Goal: Transaction & Acquisition: Purchase product/service

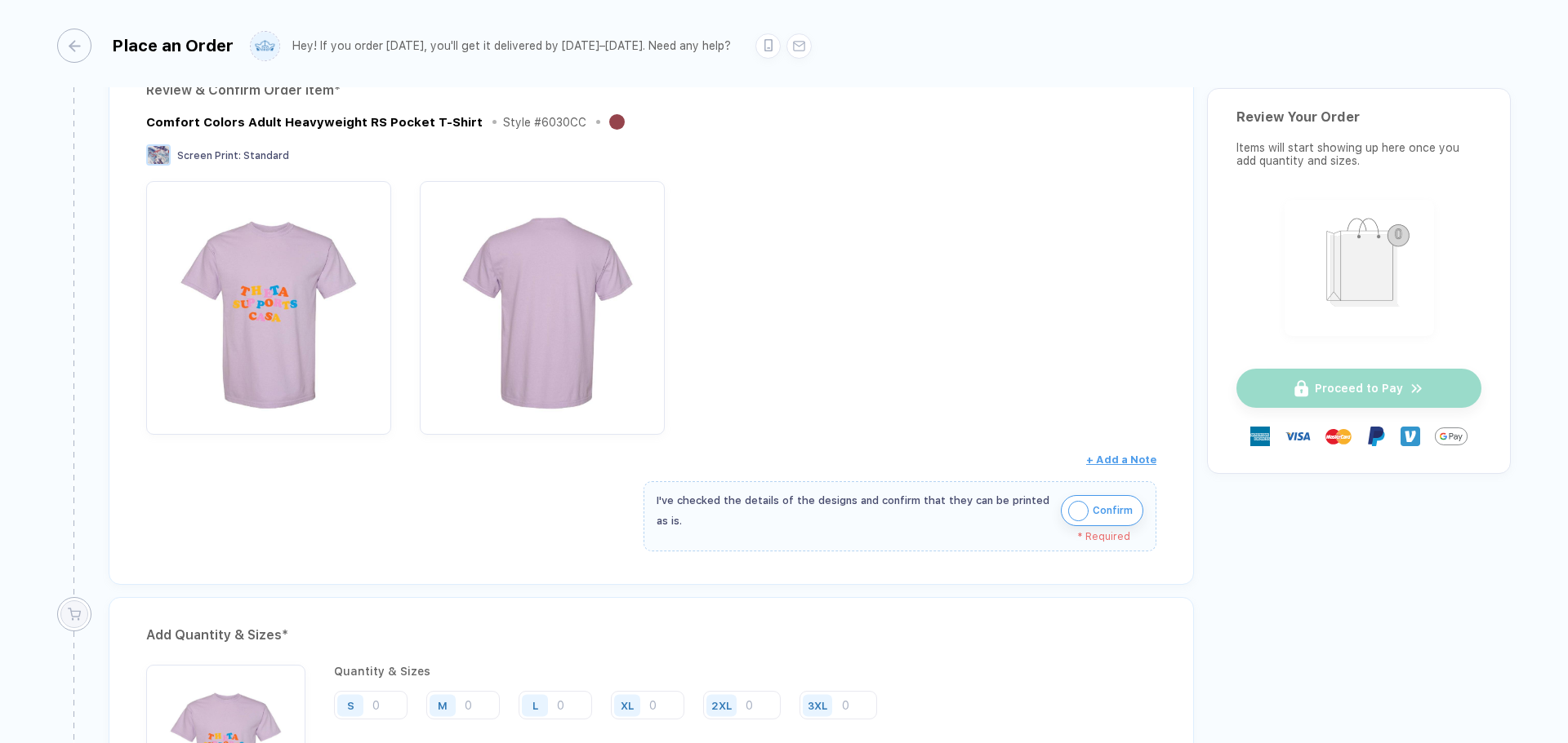
scroll to position [254, 0]
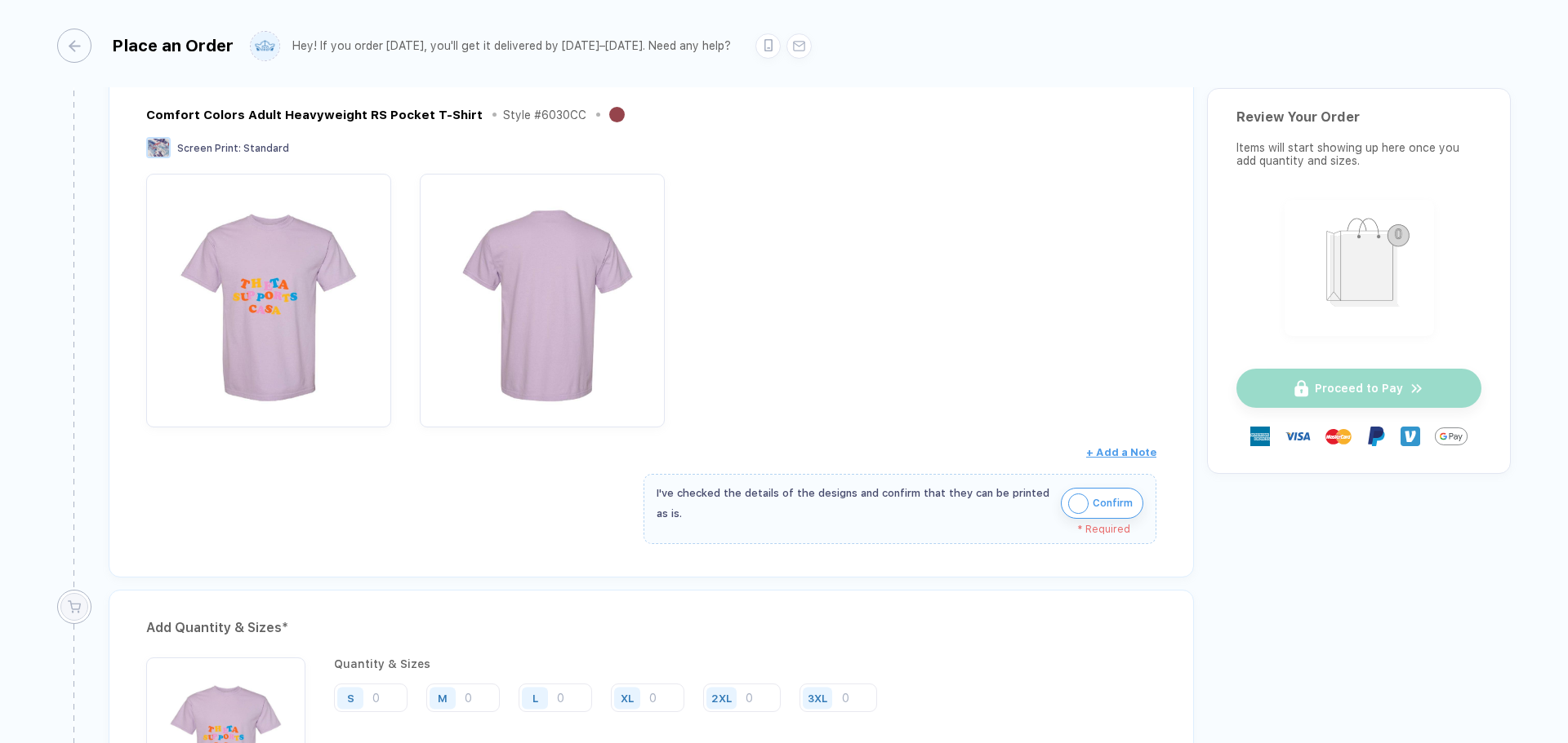
click at [1070, 503] on img "button" at bounding box center [1078, 504] width 21 height 21
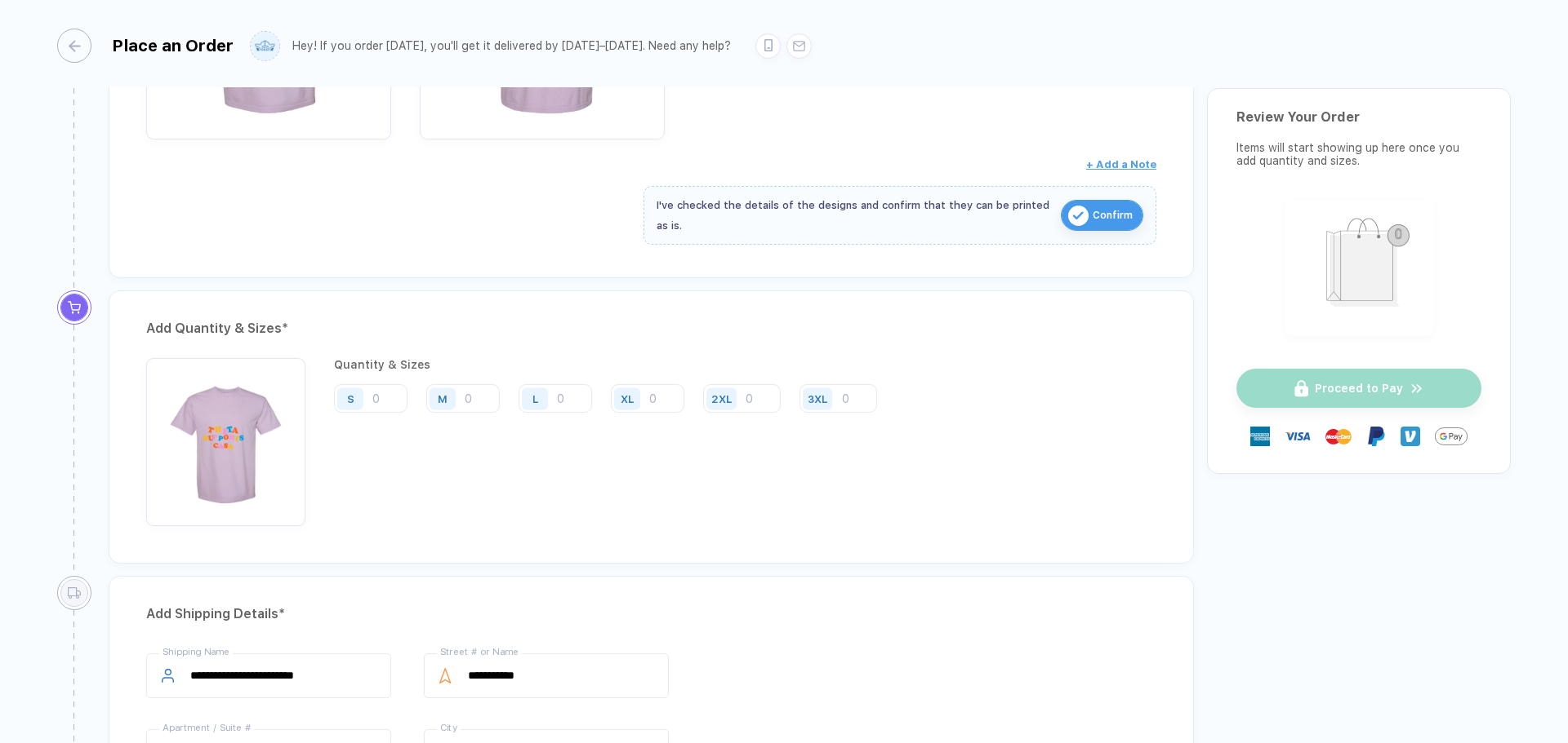
scroll to position [590, 0]
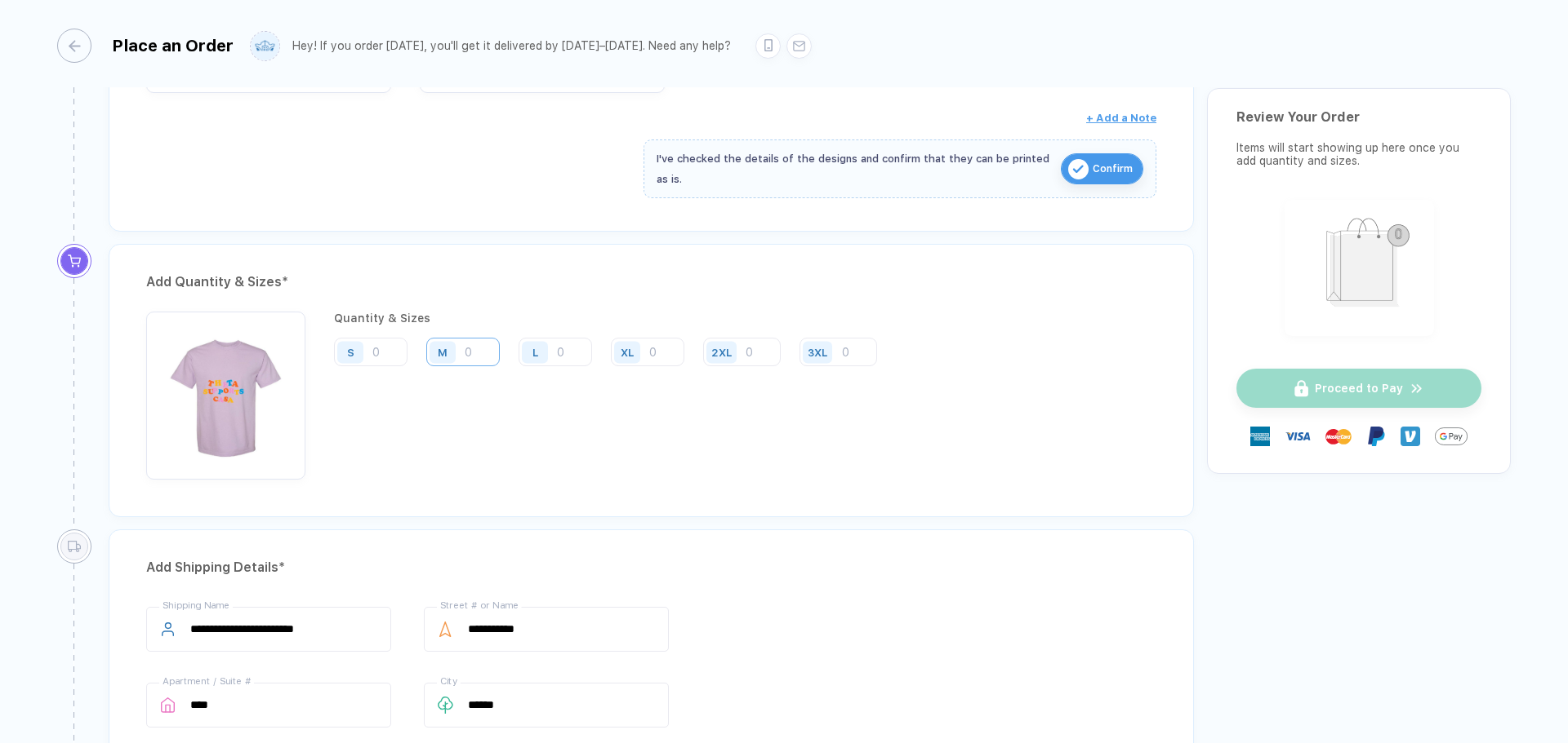
click at [471, 352] on input "number" at bounding box center [463, 352] width 74 height 28
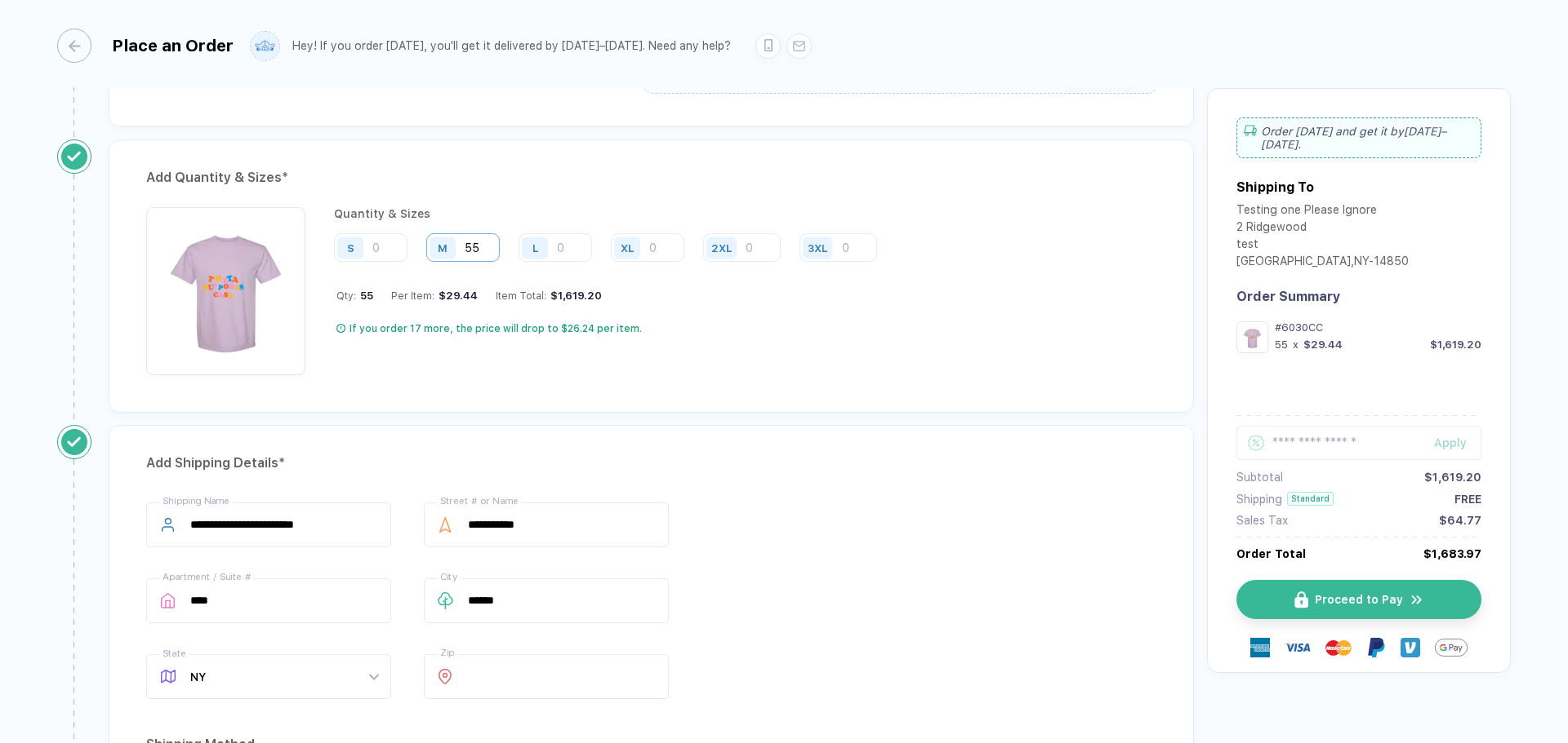
scroll to position [670, 0]
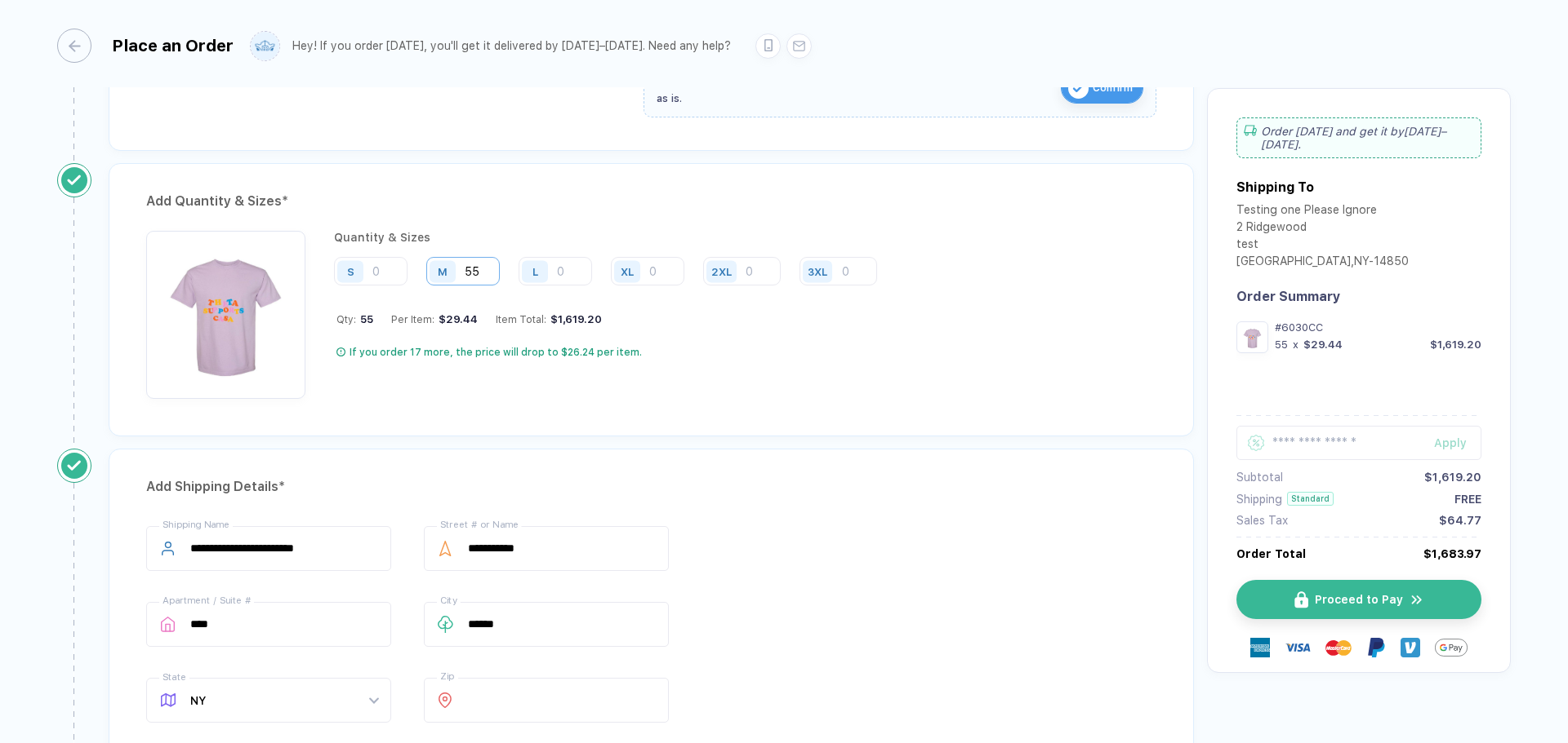
type input "5"
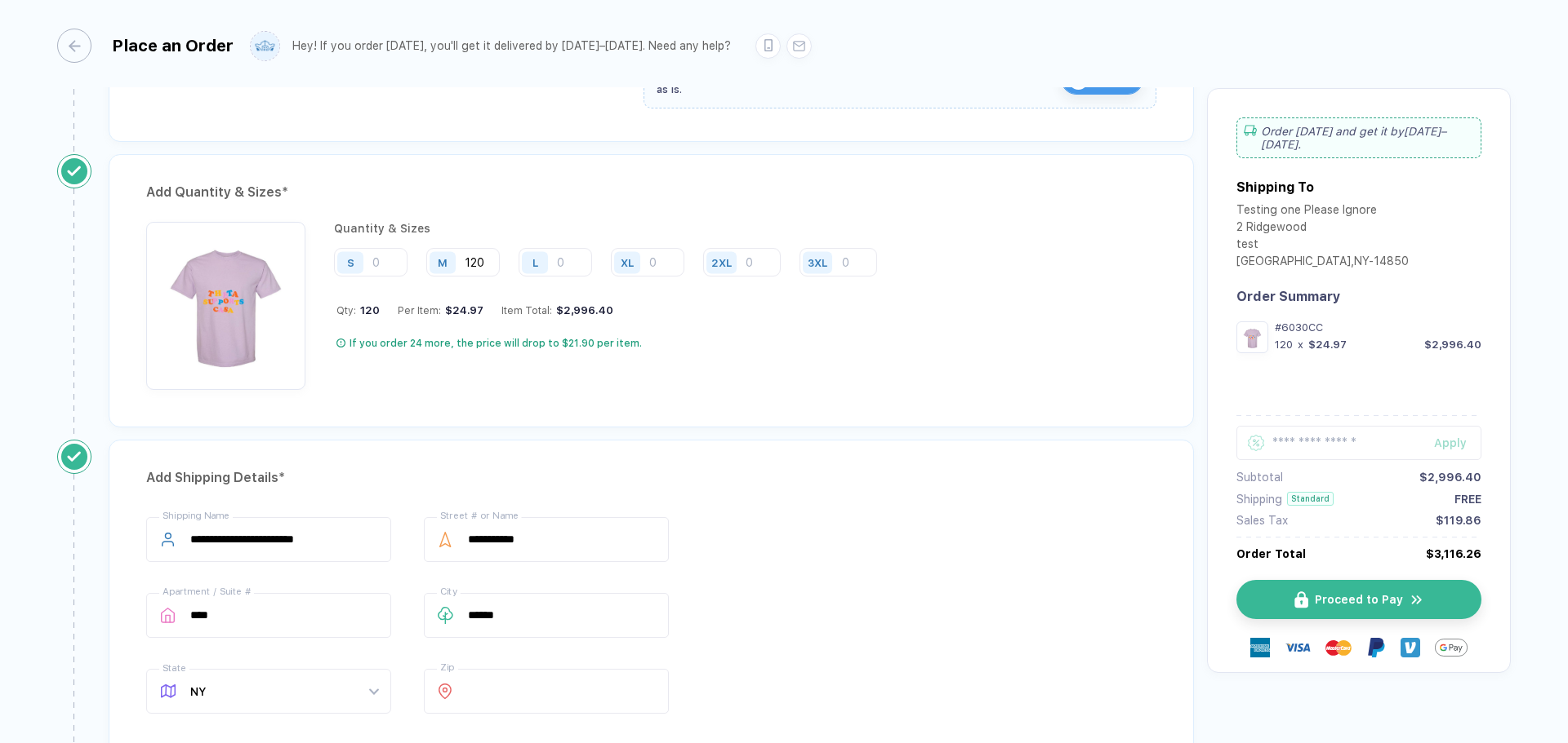
scroll to position [678, 0]
type input "120"
click at [386, 244] on div "Quantity & Sizes S M 120 L XL 2XL 3XL Qty: 120 Per Item: $24.97 Item Total: $2,…" at bounding box center [611, 307] width 555 height 168
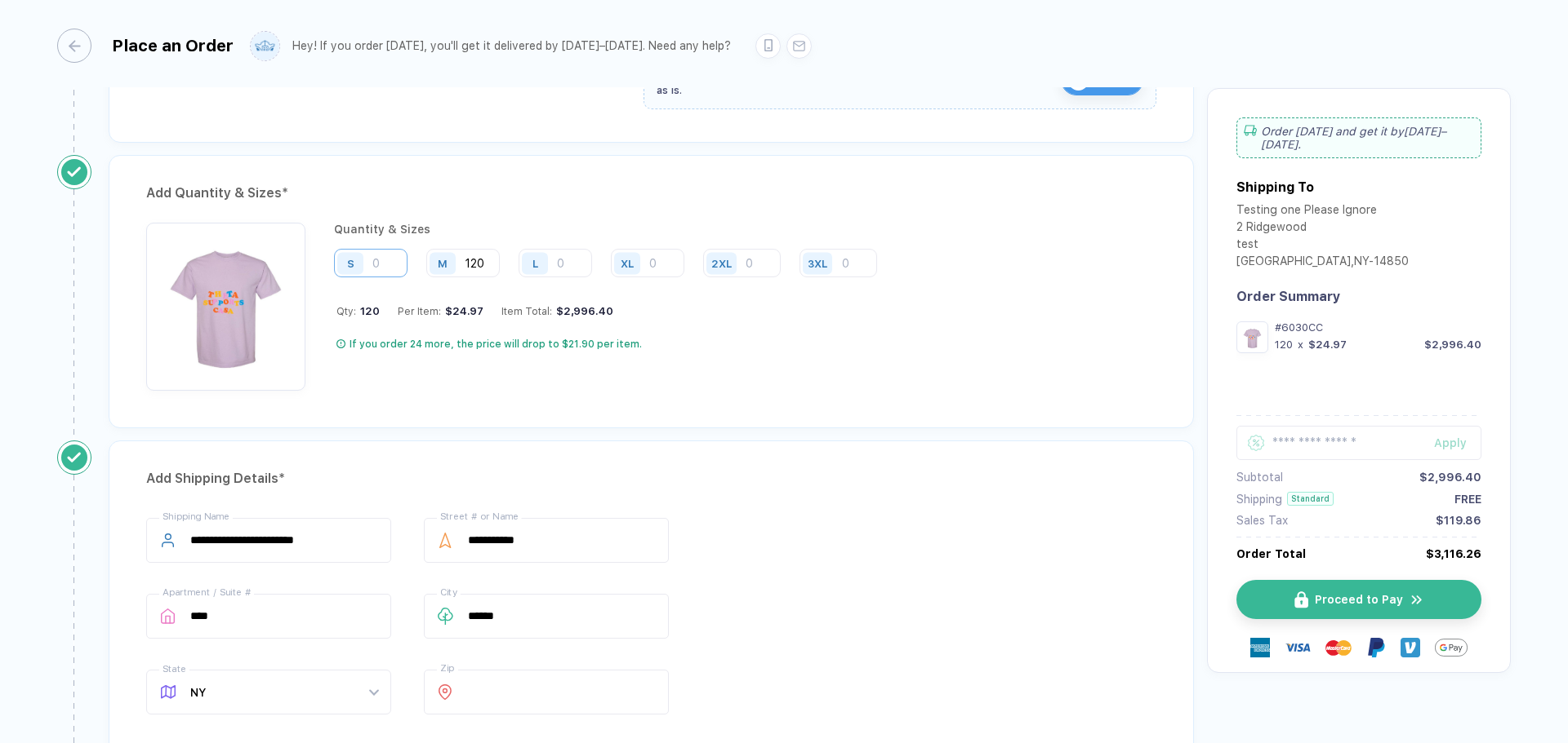
click at [384, 250] on input "number" at bounding box center [370, 263] width 74 height 28
type input "120"
click at [488, 256] on input "120" at bounding box center [463, 263] width 74 height 28
type input "1"
click at [573, 260] on input "number" at bounding box center [555, 263] width 74 height 28
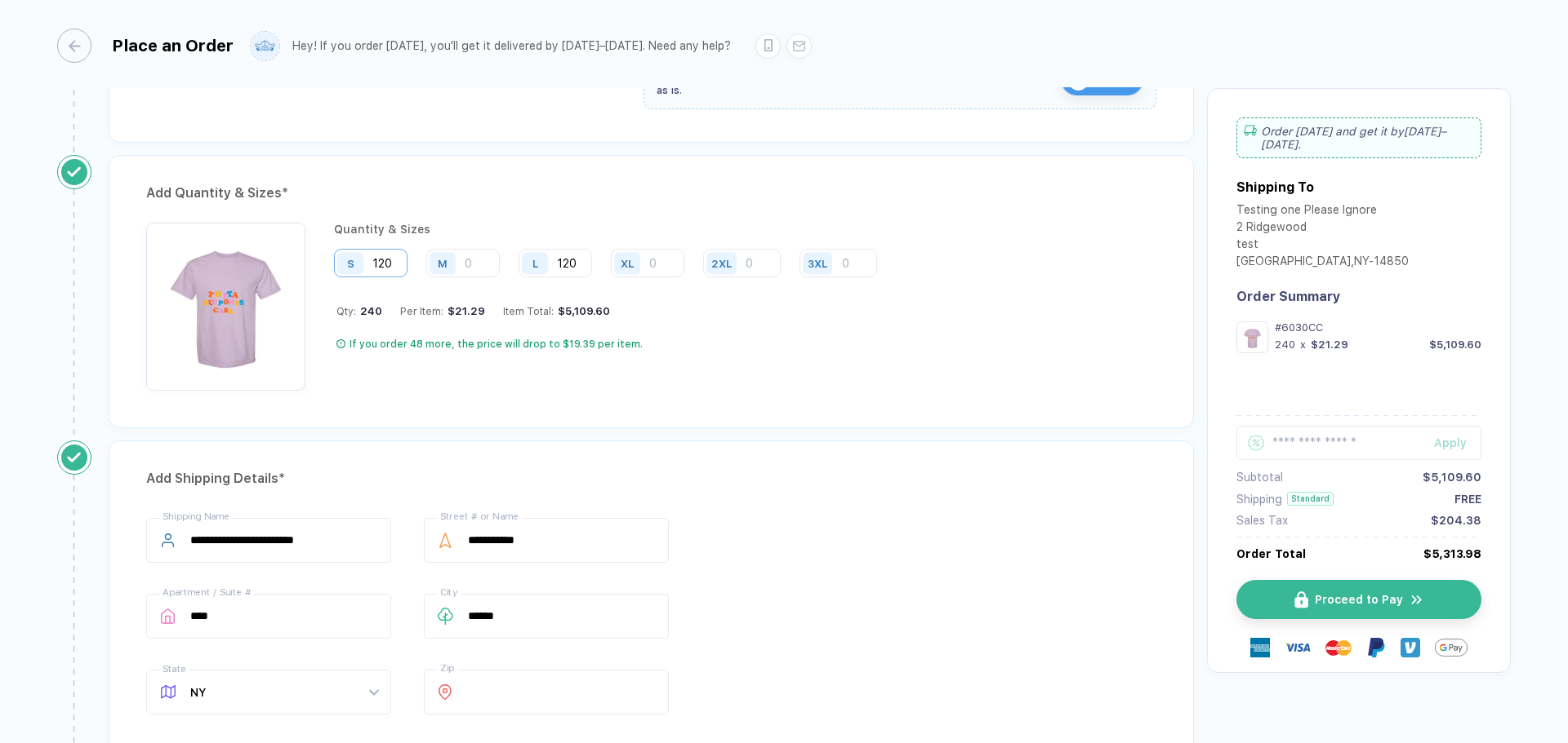
type input "120"
click at [400, 256] on input "120" at bounding box center [370, 263] width 74 height 28
type input "1"
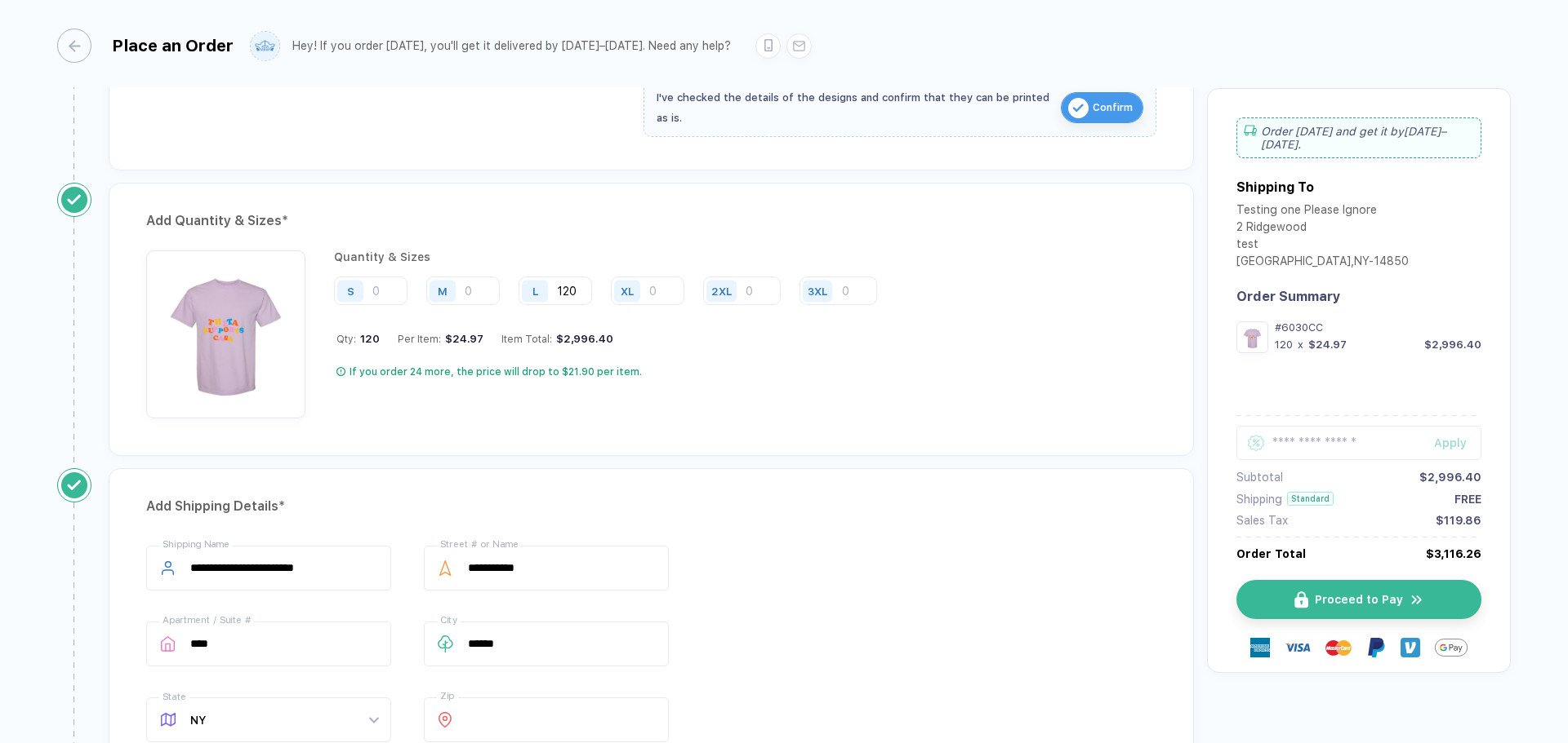
scroll to position [650, 0]
click at [578, 301] on input "120" at bounding box center [555, 292] width 74 height 28
type input "1"
type input "45"
click at [490, 301] on input "number" at bounding box center [463, 292] width 74 height 28
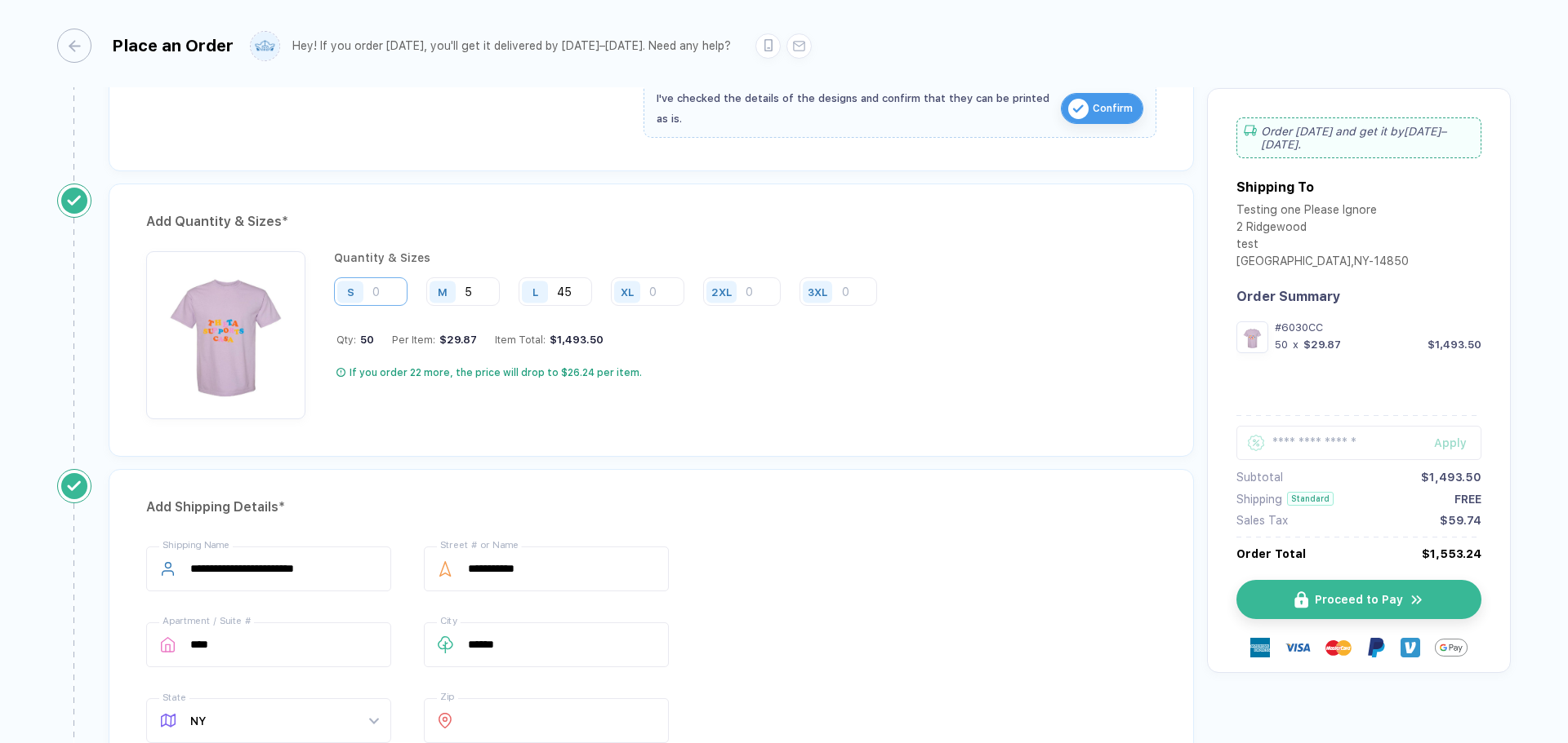
type input "5"
click at [399, 290] on input "number" at bounding box center [370, 292] width 74 height 28
type input "10"
click at [668, 295] on input "number" at bounding box center [647, 292] width 74 height 28
type input "60"
